Goal: Information Seeking & Learning: Learn about a topic

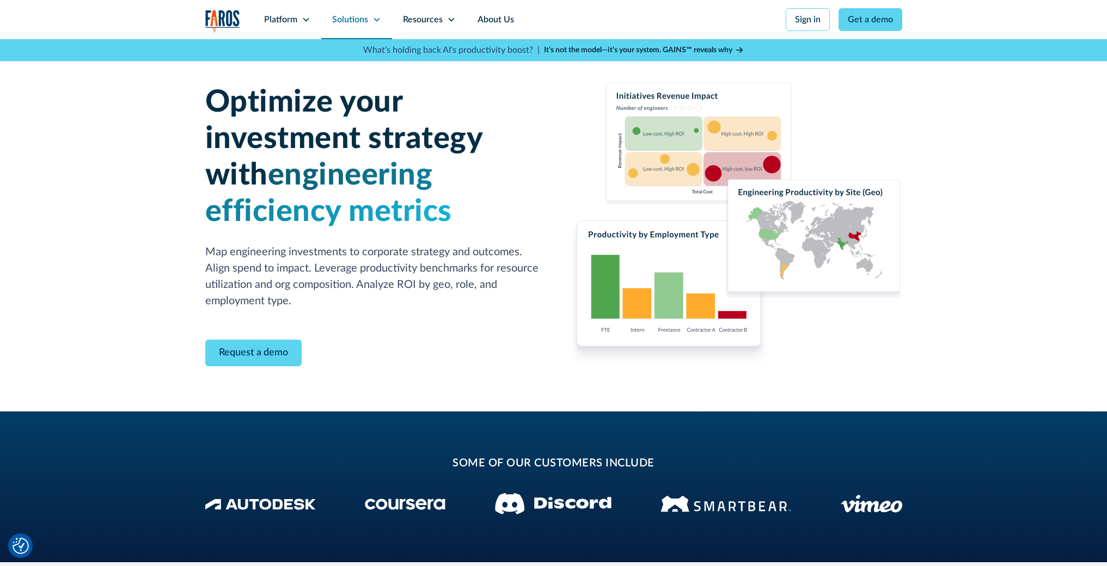
click at [361, 23] on div "Solutions" at bounding box center [350, 19] width 36 height 13
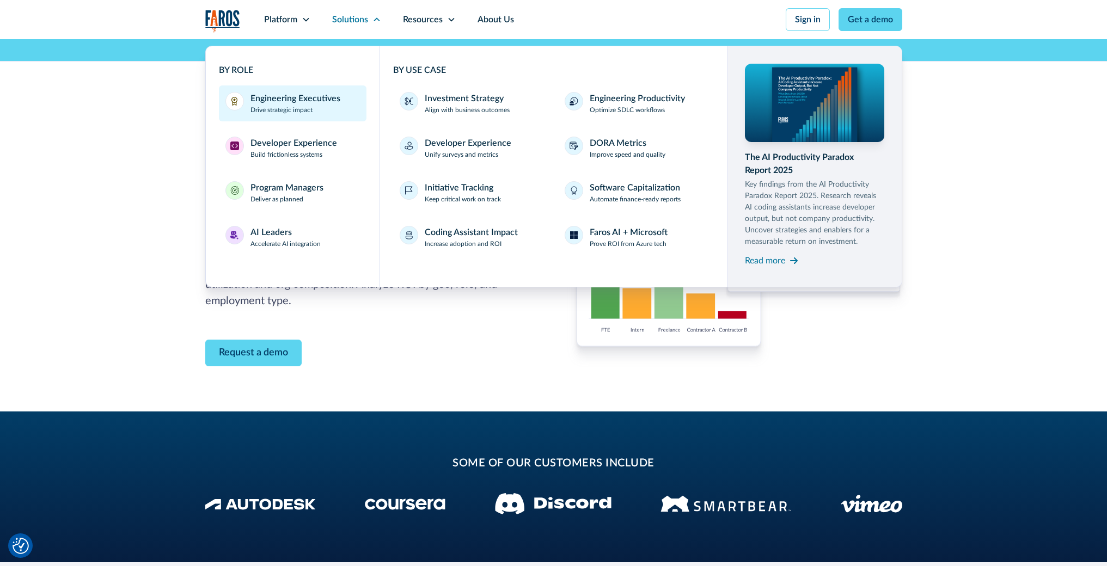
click at [298, 106] on p "Drive strategic impact" at bounding box center [282, 110] width 62 height 10
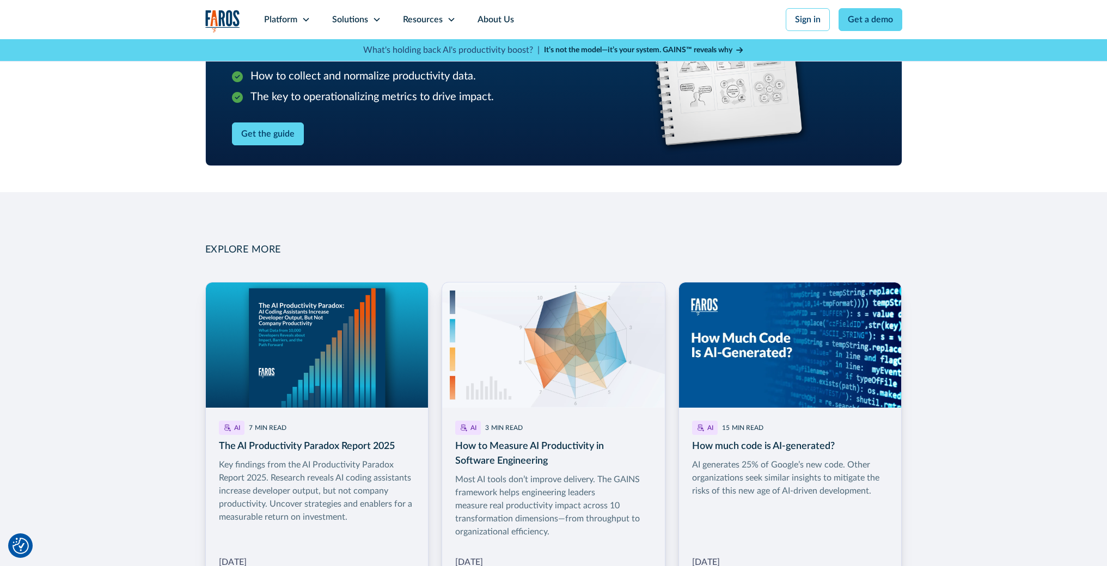
scroll to position [1484, 0]
